Goal: Find specific page/section: Find specific page/section

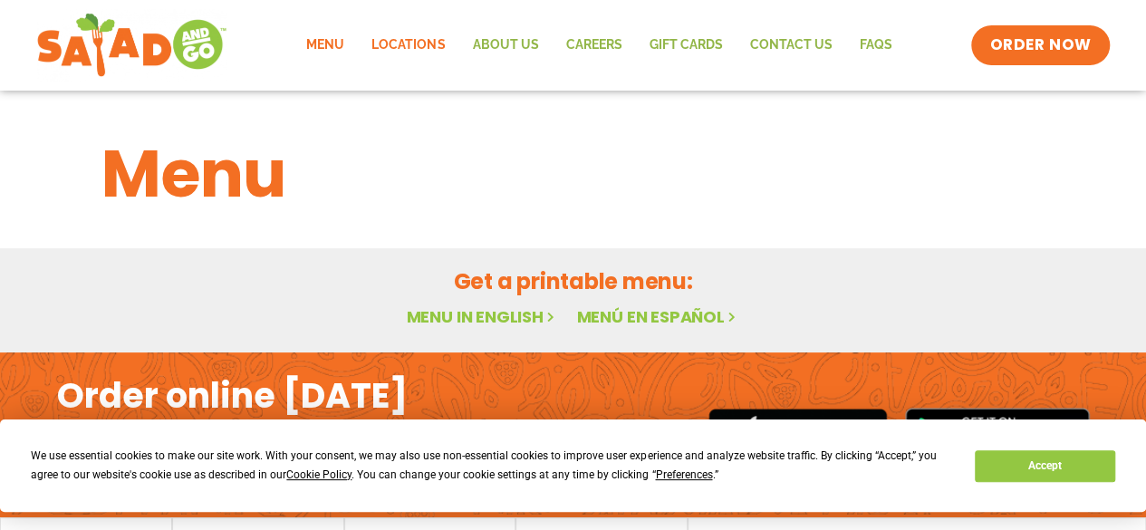
click at [427, 39] on link "Locations" at bounding box center [408, 45] width 101 height 42
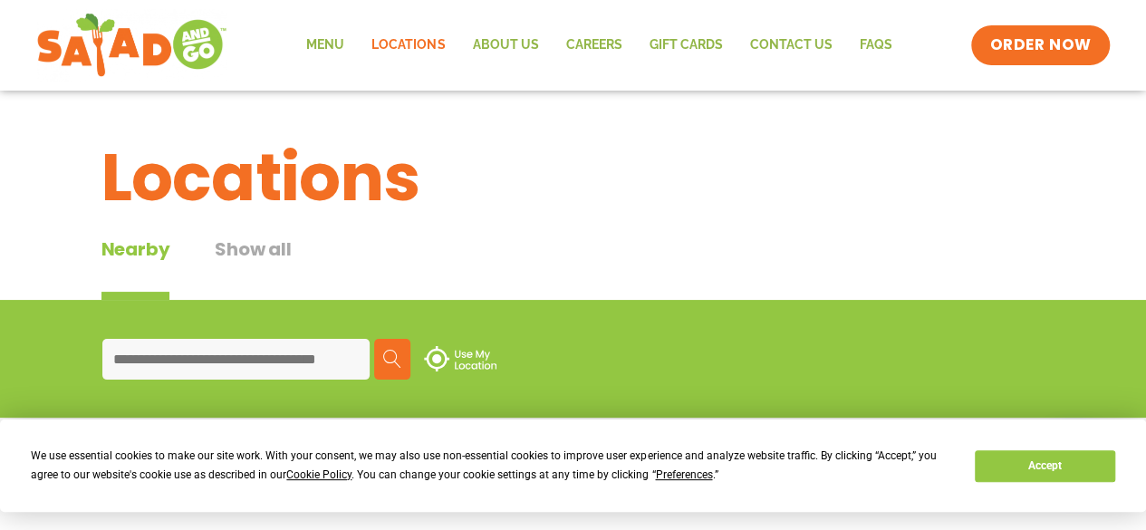
click at [260, 339] on input at bounding box center [235, 359] width 267 height 41
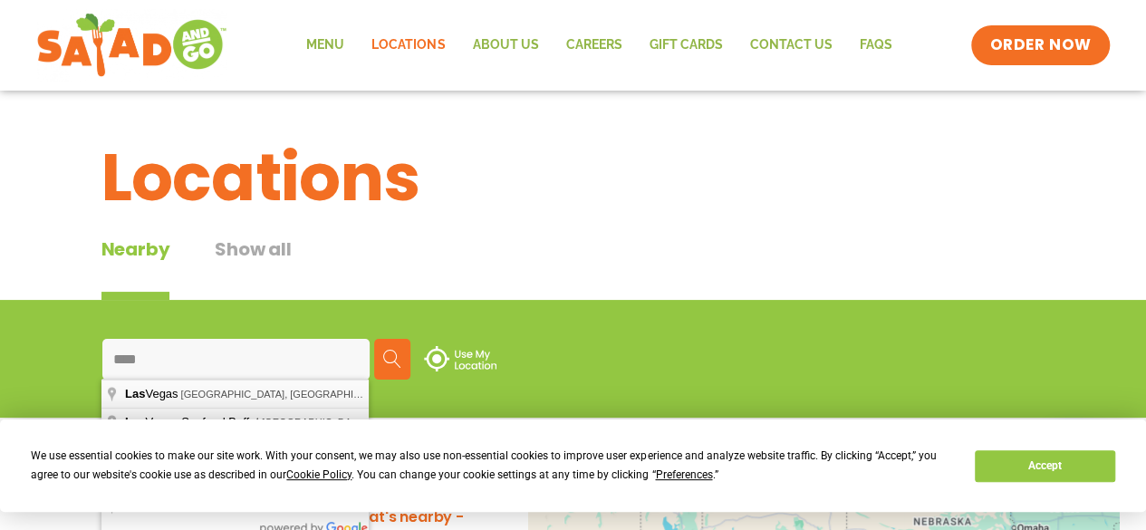
type input "**********"
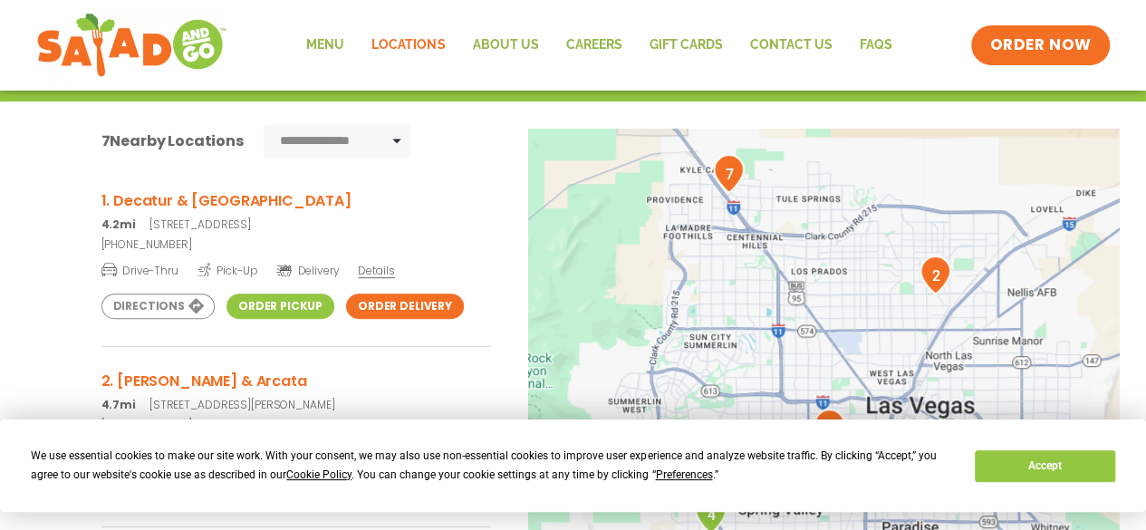
scroll to position [317, 0]
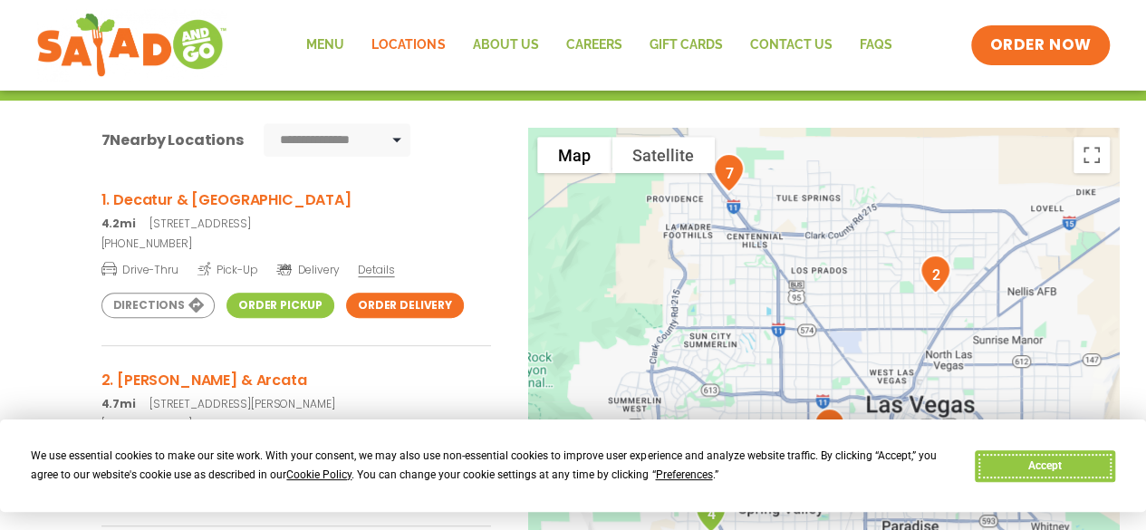
click at [1016, 470] on button "Accept" at bounding box center [1045, 466] width 140 height 32
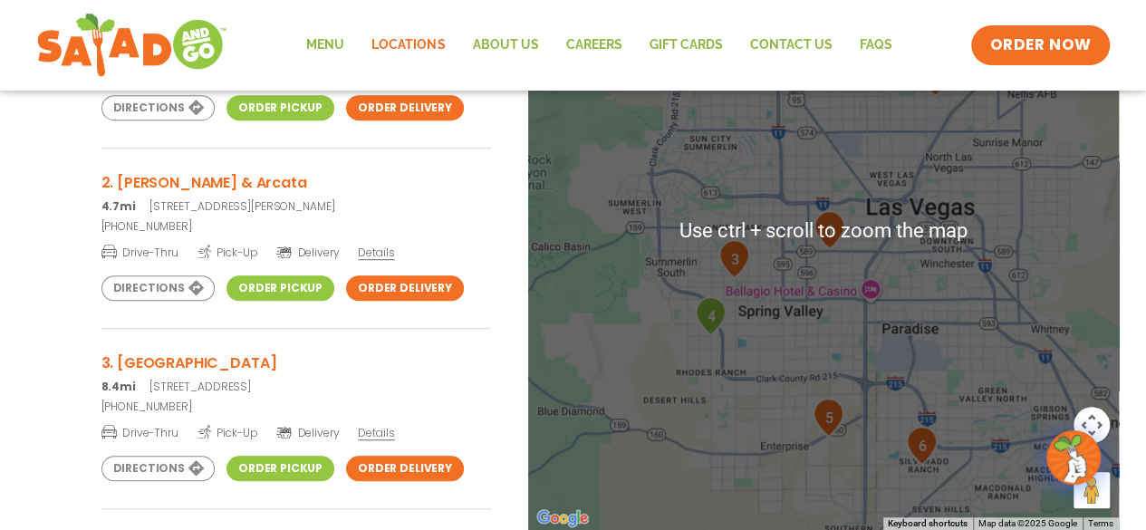
scroll to position [516, 0]
click at [930, 452] on img "6" at bounding box center [922, 444] width 46 height 53
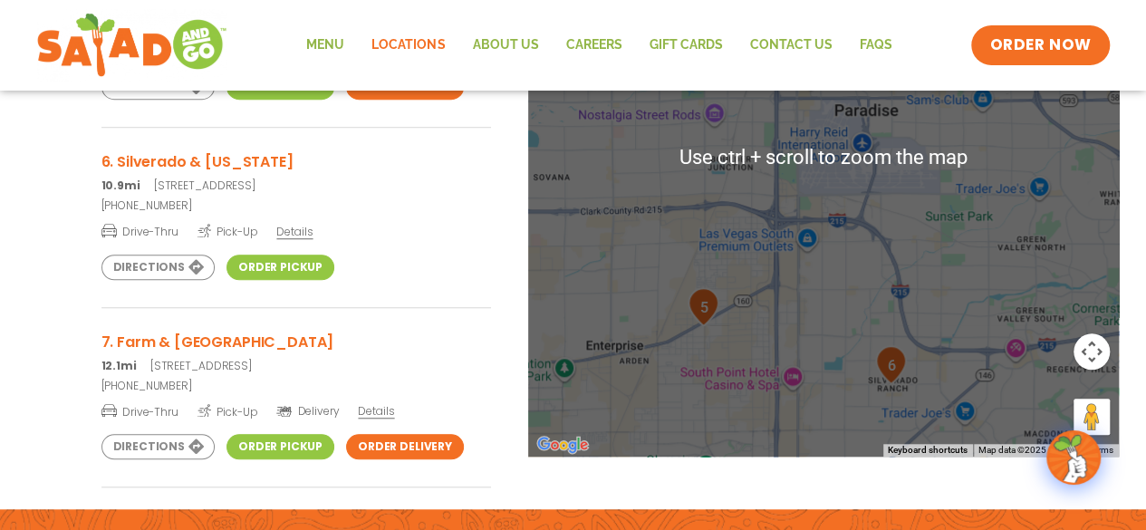
scroll to position [598, 0]
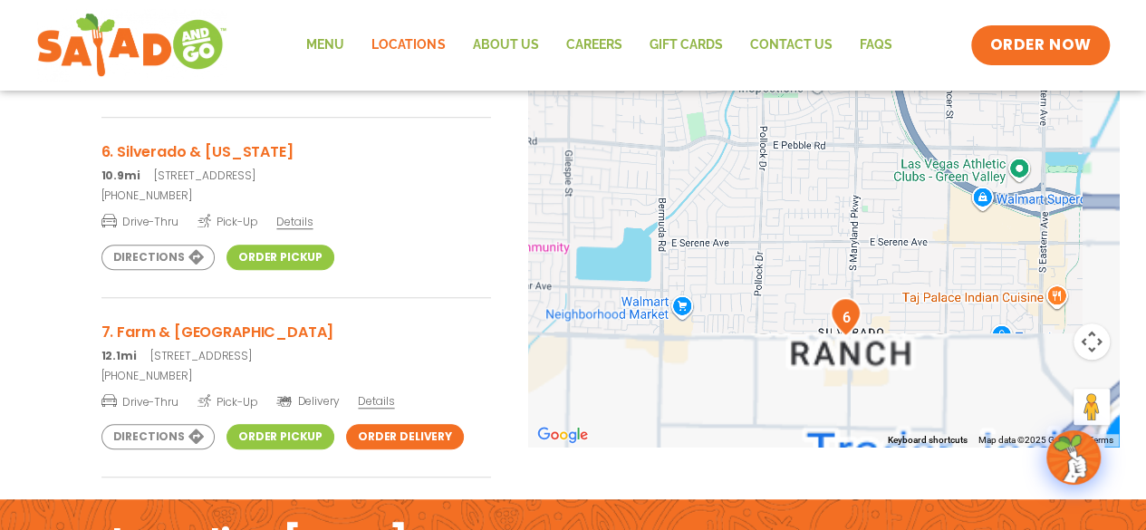
drag, startPoint x: 857, startPoint y: 343, endPoint x: 649, endPoint y: 106, distance: 315.9
click at [649, 106] on div at bounding box center [824, 147] width 592 height 600
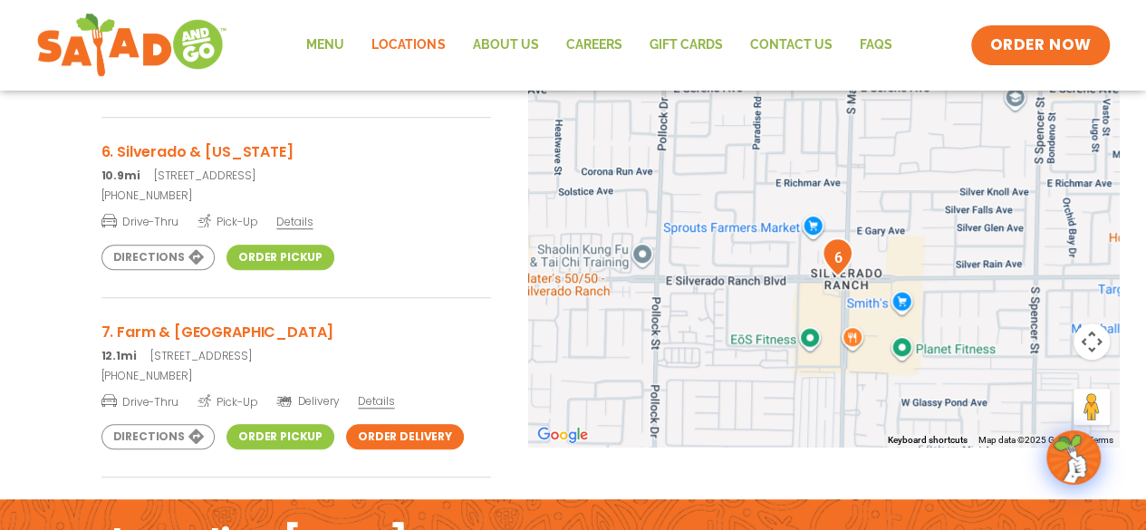
drag, startPoint x: 839, startPoint y: 258, endPoint x: 887, endPoint y: 251, distance: 48.6
click at [887, 251] on div at bounding box center [824, 147] width 592 height 600
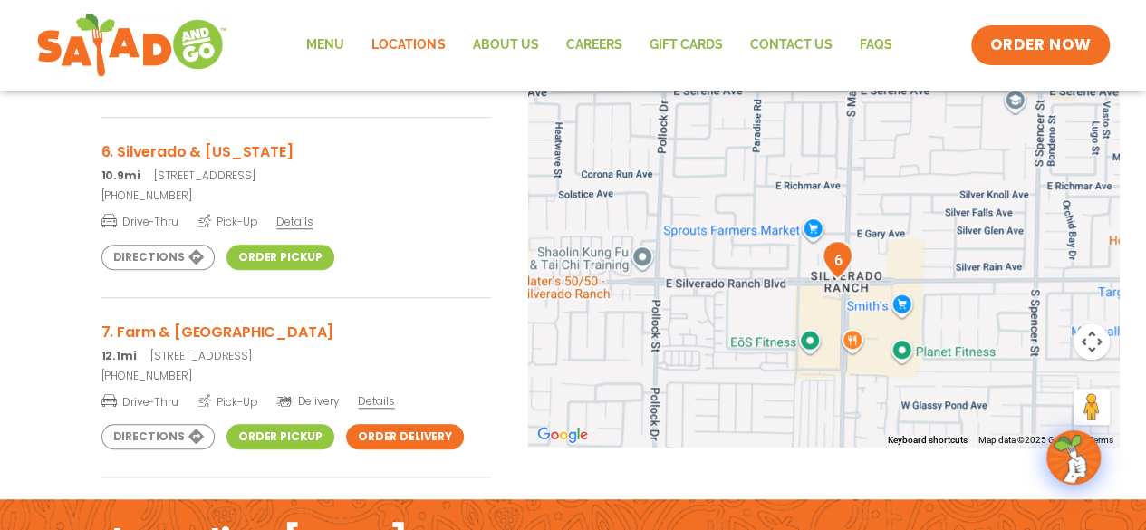
click at [887, 251] on div at bounding box center [824, 147] width 592 height 600
click at [297, 217] on span "Details" at bounding box center [294, 221] width 36 height 15
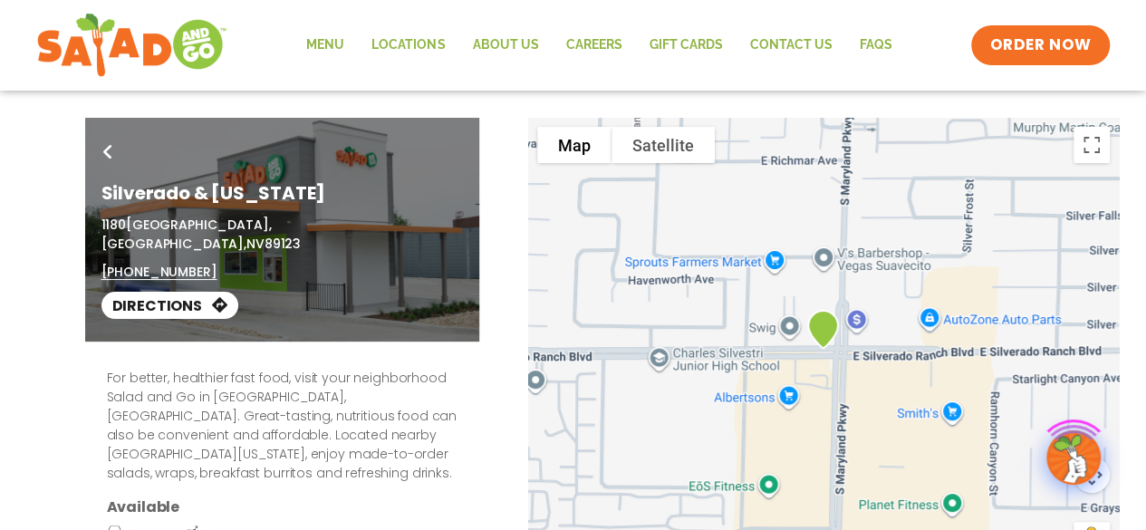
click at [96, 150] on link "Go Back" at bounding box center [108, 155] width 42 height 43
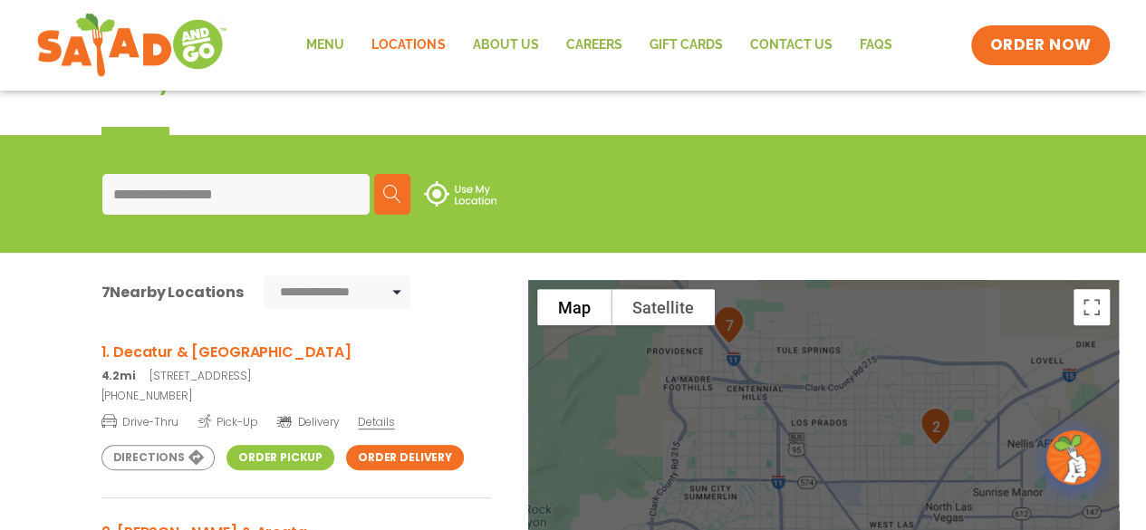
scroll to position [147, 0]
